Goal: Navigation & Orientation: Find specific page/section

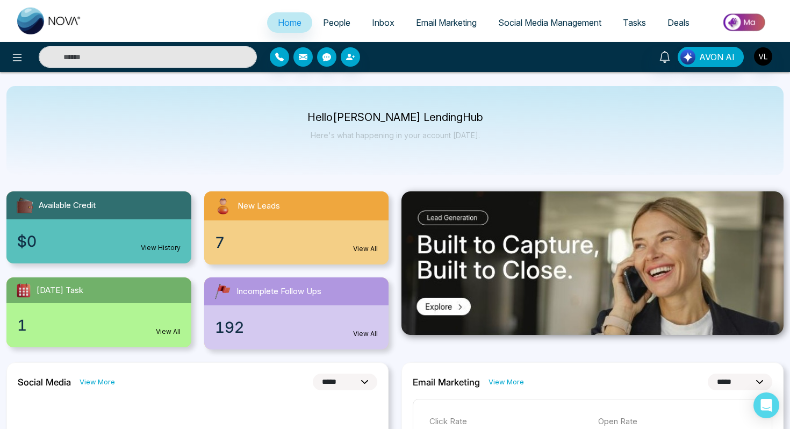
select select "*"
click at [341, 25] on span "People" at bounding box center [336, 22] width 27 height 11
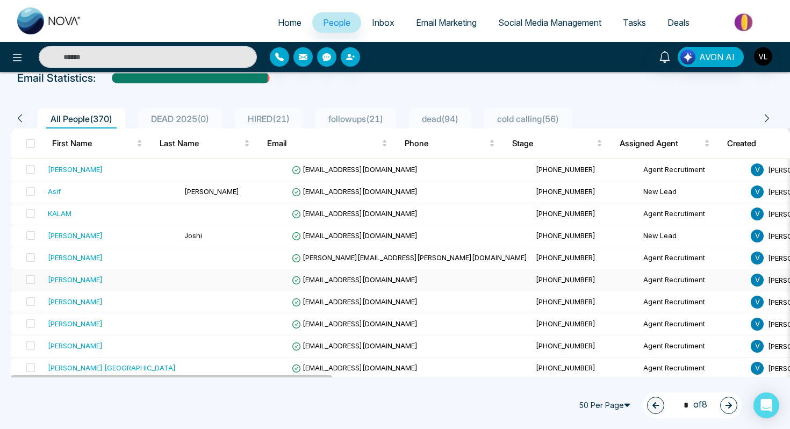
scroll to position [65, 0]
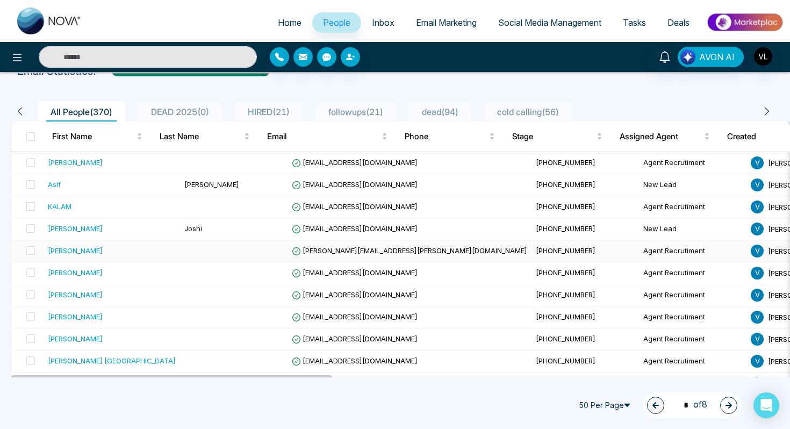
click at [111, 258] on td "Sukhman Singh" at bounding box center [112, 251] width 136 height 22
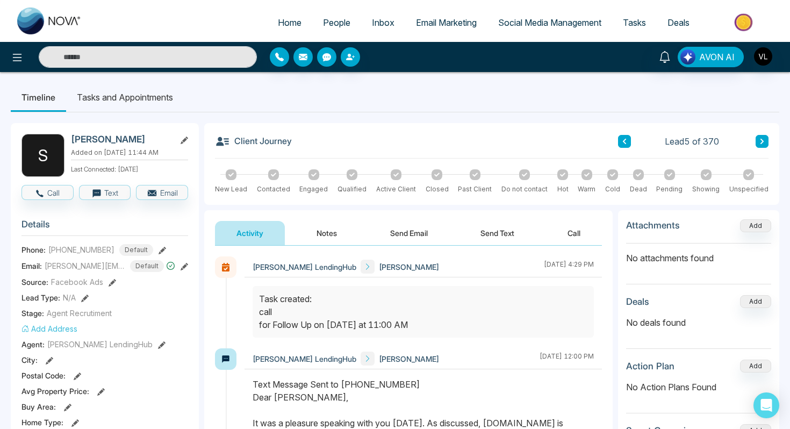
click at [333, 26] on span "People" at bounding box center [336, 22] width 27 height 11
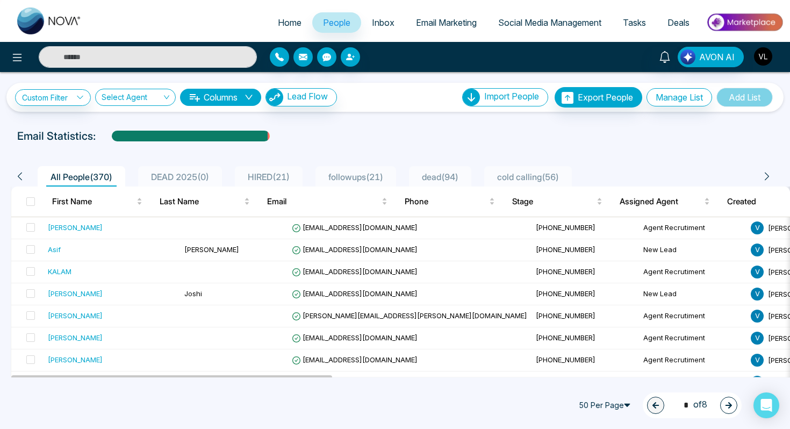
click at [757, 62] on img "button" at bounding box center [763, 56] width 18 height 18
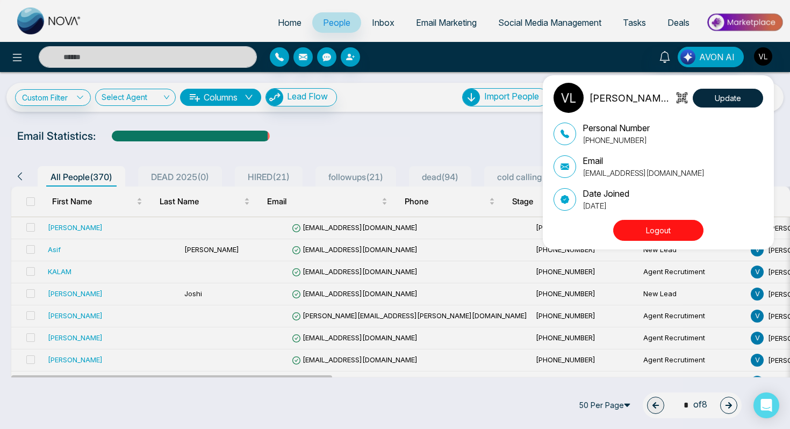
click at [673, 231] on button "Logout" at bounding box center [658, 230] width 90 height 21
